Goal: Transaction & Acquisition: Purchase product/service

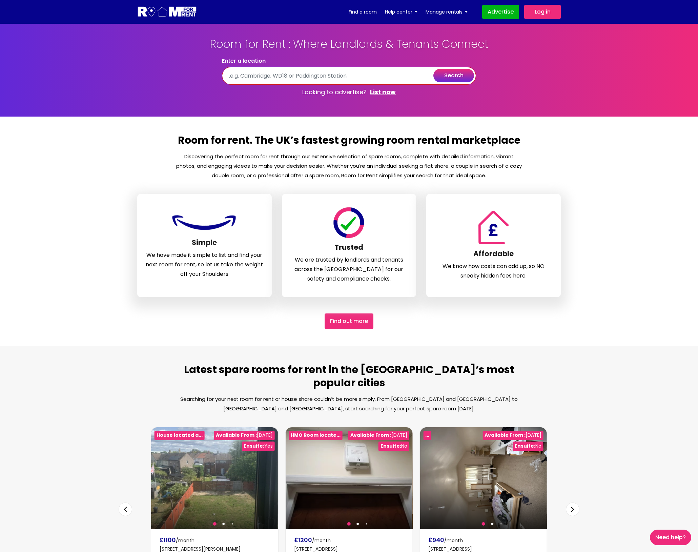
click at [273, 77] on input "text" at bounding box center [349, 76] width 254 height 18
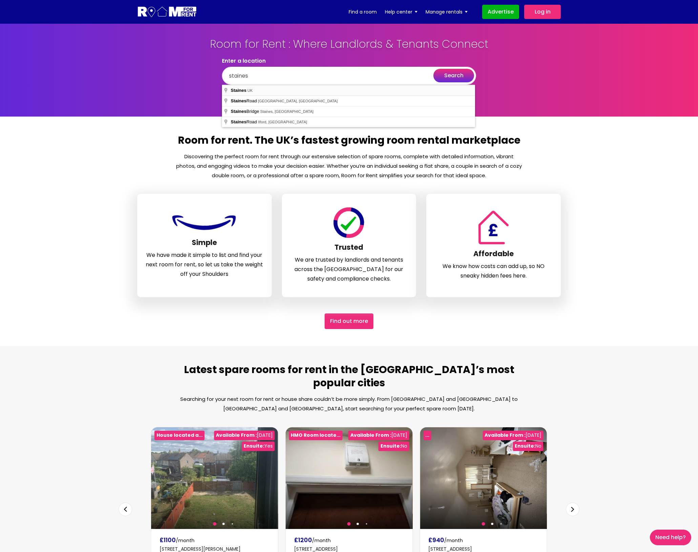
type input "Staines, [GEOGRAPHIC_DATA]"
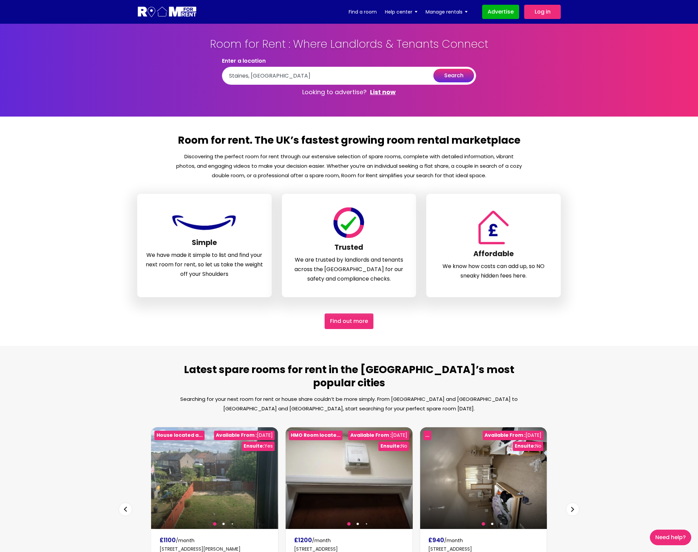
click at [457, 77] on button "search" at bounding box center [453, 76] width 41 height 14
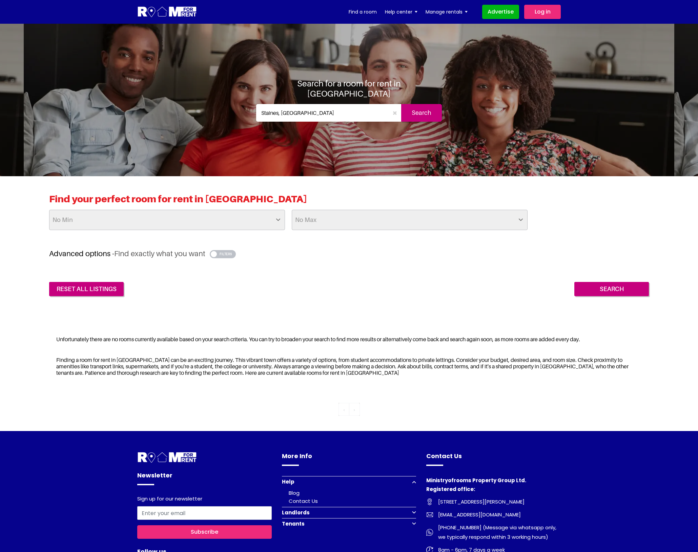
scroll to position [2, 0]
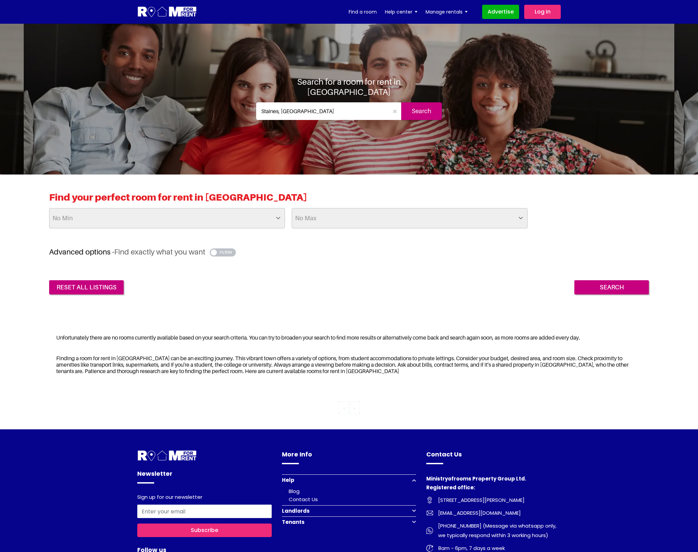
click at [174, 14] on img at bounding box center [167, 12] width 60 height 13
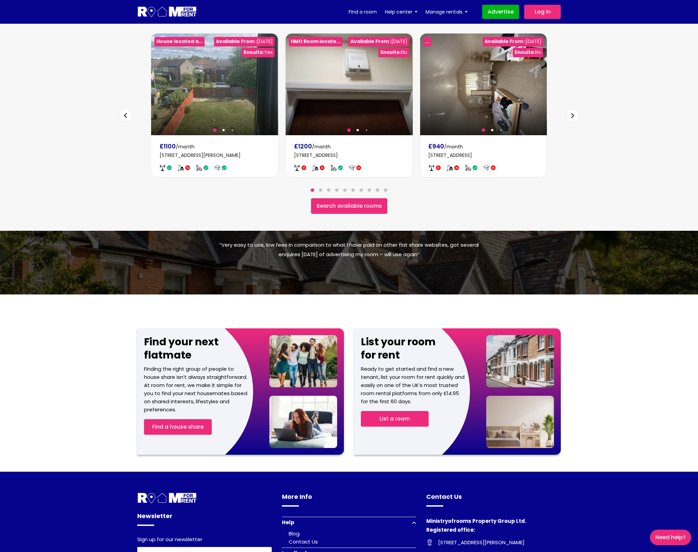
scroll to position [566, 0]
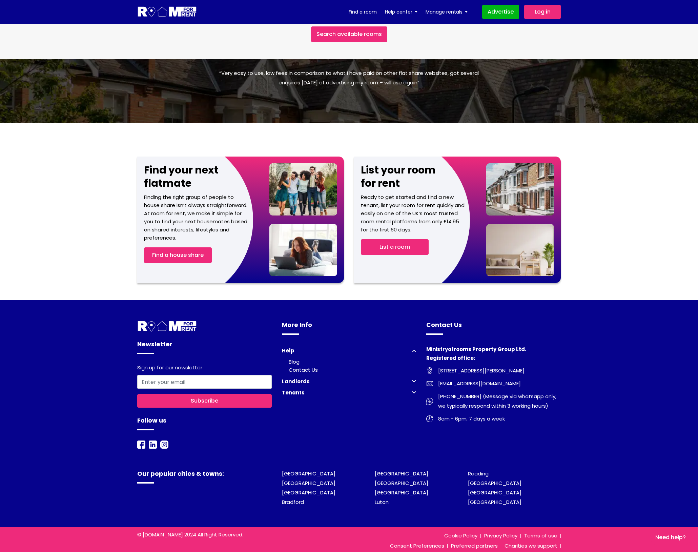
click at [414, 376] on button "Landlords" at bounding box center [349, 381] width 135 height 11
click at [415, 403] on button "Tenants" at bounding box center [349, 408] width 135 height 11
click at [317, 389] on link "Register to find a room" at bounding box center [319, 392] width 61 height 7
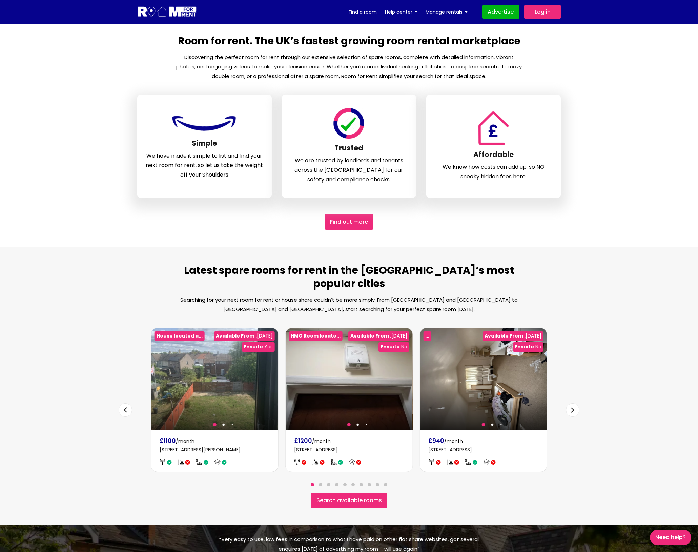
scroll to position [0, 0]
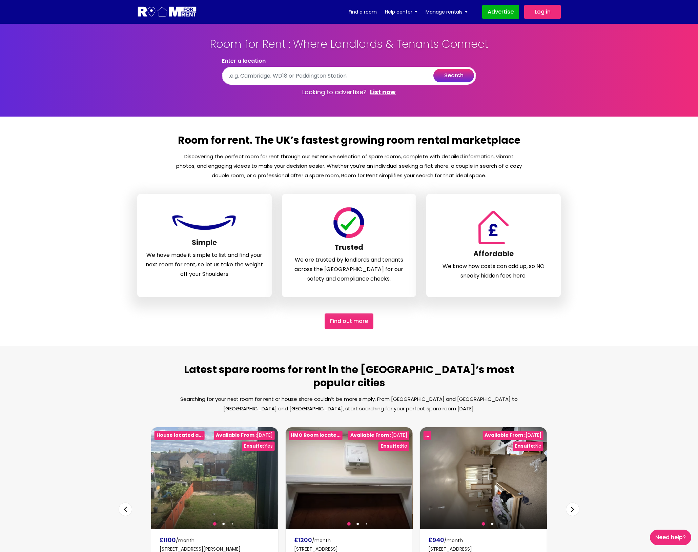
click at [548, 10] on link "Log in" at bounding box center [542, 12] width 37 height 14
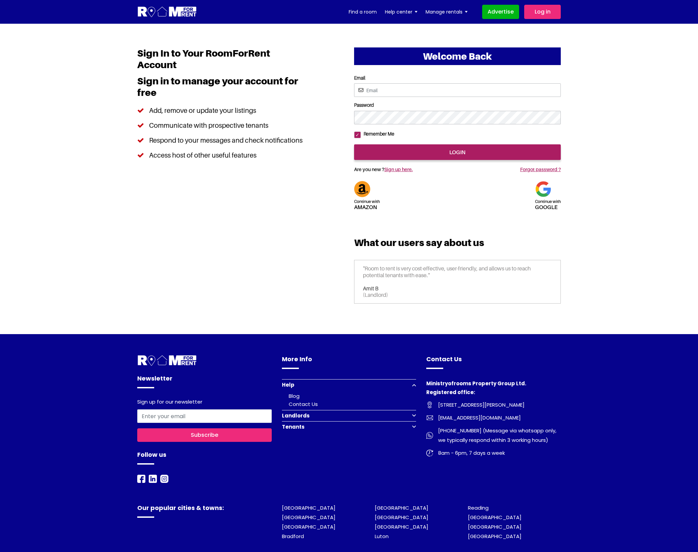
type input "[EMAIL_ADDRESS][DOMAIN_NAME]"
click at [438, 160] on input "login" at bounding box center [457, 152] width 207 height 16
